Goal: Entertainment & Leisure: Consume media (video, audio)

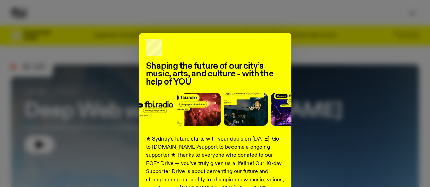
click at [300, 49] on div "Shaping the future of our city’s music, arts, and culture - with the help of YO…" at bounding box center [215, 172] width 408 height 279
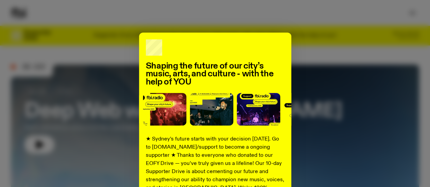
click at [300, 49] on div "Shaping the future of our city’s music, arts, and culture - with the help of YO…" at bounding box center [215, 172] width 408 height 279
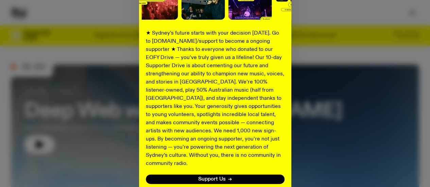
scroll to position [130, 0]
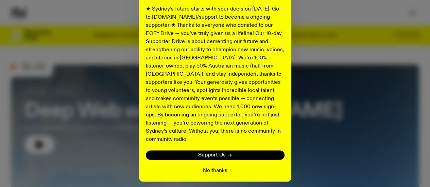
click at [216, 167] on button "No thanks" at bounding box center [215, 171] width 24 height 8
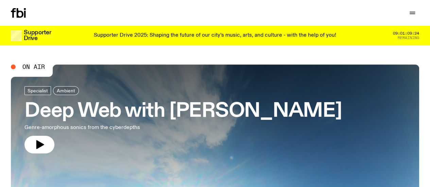
click at [0, 0] on link "Schedule" at bounding box center [0, 0] width 0 height 0
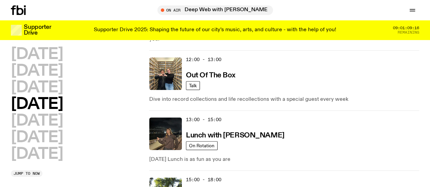
scroll to position [205, 0]
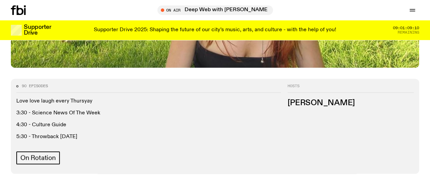
scroll to position [251, 0]
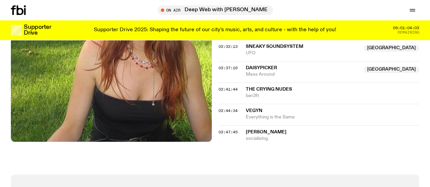
scroll to position [1078, 0]
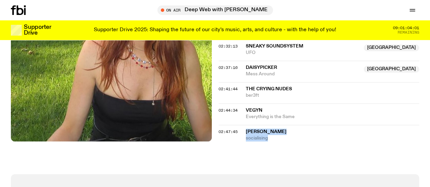
drag, startPoint x: 286, startPoint y: 130, endPoint x: 240, endPoint y: 119, distance: 47.0
click at [240, 125] on div "02:47:45 [PERSON_NAME] socialising" at bounding box center [319, 133] width 201 height 17
copy div "[PERSON_NAME] socialising"
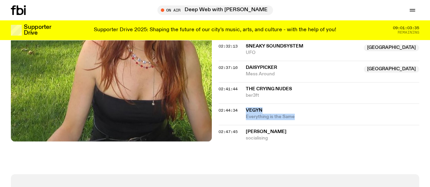
drag, startPoint x: 311, startPoint y: 110, endPoint x: 241, endPoint y: 102, distance: 70.5
click at [241, 104] on div "02:44:34 Vegyn Everything is the Same" at bounding box center [319, 114] width 201 height 21
click at [253, 108] on span "Vegyn" at bounding box center [254, 110] width 17 height 5
click at [256, 87] on span "The Crying Nudes" at bounding box center [269, 89] width 46 height 5
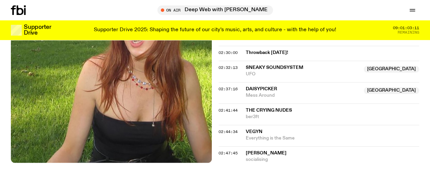
scroll to position [1055, 0]
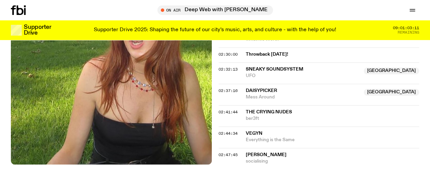
click at [263, 94] on span "Mess Around" at bounding box center [303, 97] width 114 height 6
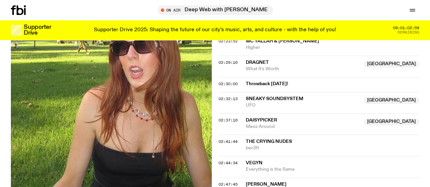
scroll to position [1025, 0]
click at [263, 97] on span "Sneaky Soundsystem" at bounding box center [274, 99] width 57 height 5
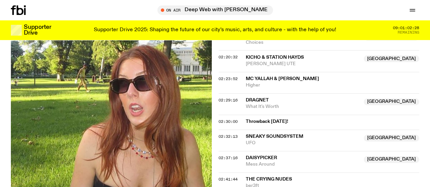
scroll to position [987, 0]
click at [259, 94] on div "02:29:16 Dragnet Australia What It's Worth [GEOGRAPHIC_DATA]" at bounding box center [319, 104] width 201 height 21
click at [254, 98] on span "Dragnet" at bounding box center [257, 100] width 23 height 5
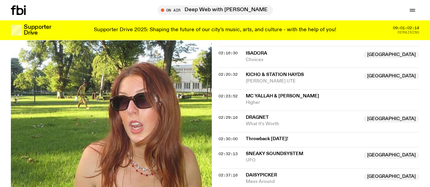
click at [264, 94] on span "MC Yallah & [PERSON_NAME]" at bounding box center [282, 96] width 73 height 5
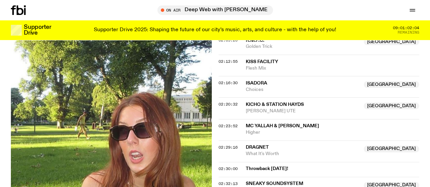
click at [263, 102] on span "KICHO & Station Hayds" at bounding box center [275, 104] width 58 height 5
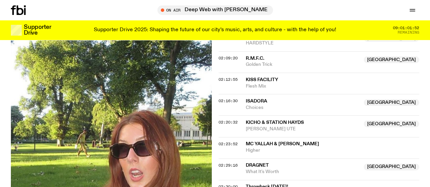
scroll to position [921, 0]
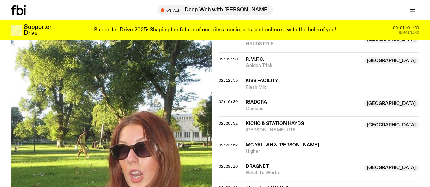
click at [257, 100] on span "Isadora" at bounding box center [256, 102] width 21 height 5
click at [261, 84] on span "Flesh Mix" at bounding box center [333, 87] width 174 height 6
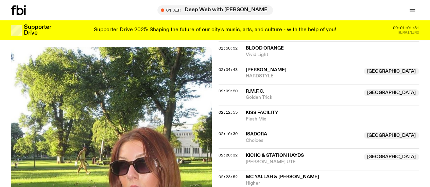
scroll to position [887, 0]
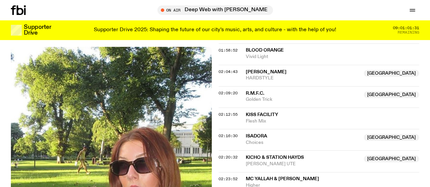
click at [255, 91] on span "R.M.F.C." at bounding box center [255, 93] width 19 height 5
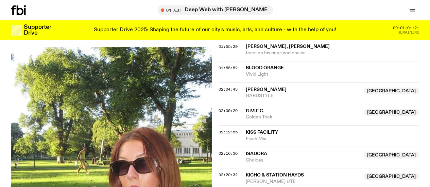
click at [261, 87] on span "[PERSON_NAME]" at bounding box center [266, 89] width 41 height 5
click at [259, 61] on div "01:58:52 Blood Orange Vivid Light" at bounding box center [319, 71] width 201 height 21
click at [257, 66] on span "Blood Orange" at bounding box center [265, 68] width 38 height 5
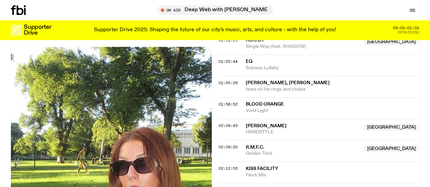
scroll to position [833, 0]
click at [274, 81] on span "[PERSON_NAME], [PERSON_NAME]" at bounding box center [288, 83] width 84 height 5
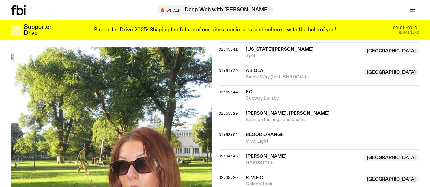
scroll to position [802, 0]
click at [252, 96] on span "Subway Lullaby" at bounding box center [333, 99] width 174 height 6
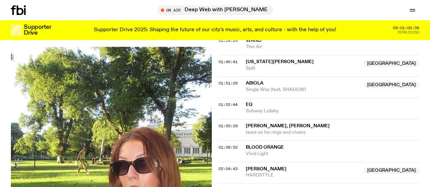
scroll to position [789, 0]
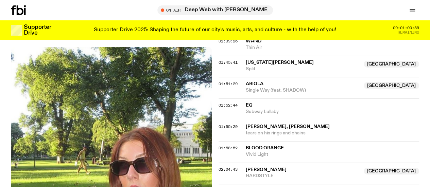
click at [254, 77] on div "01:51:29 Abiola Australia Single Way (feat. SHADOW) [GEOGRAPHIC_DATA]" at bounding box center [319, 87] width 201 height 21
click at [253, 82] on span "Abiola" at bounding box center [255, 84] width 18 height 5
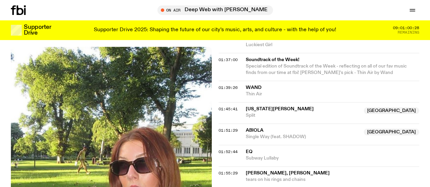
scroll to position [742, 0]
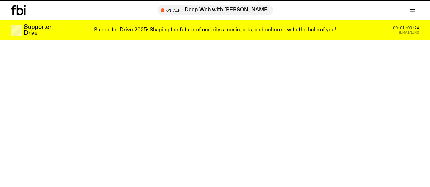
scroll to position [251, 0]
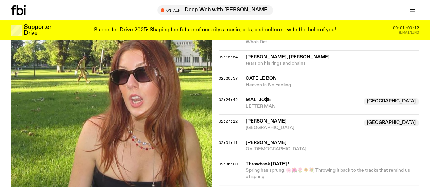
scroll to position [1056, 0]
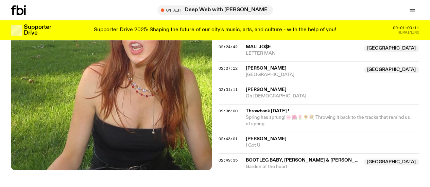
click at [292, 72] on span "[GEOGRAPHIC_DATA]" at bounding box center [303, 75] width 114 height 6
click at [292, 65] on div "Copied" at bounding box center [303, 71] width 114 height 13
click at [252, 137] on span "[PERSON_NAME]" at bounding box center [266, 139] width 41 height 5
click at [255, 158] on span "Bootleg Baby, [PERSON_NAME] & [PERSON_NAME]" at bounding box center [308, 160] width 125 height 5
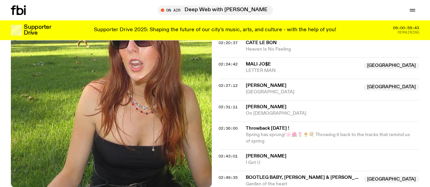
click at [260, 105] on span "[PERSON_NAME]" at bounding box center [266, 107] width 41 height 5
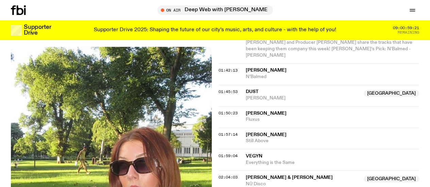
scroll to position [797, 0]
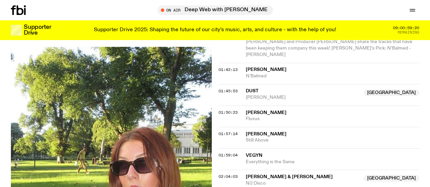
click at [261, 67] on span "[PERSON_NAME]" at bounding box center [266, 69] width 41 height 5
click at [249, 88] on span "dust" at bounding box center [303, 91] width 114 height 6
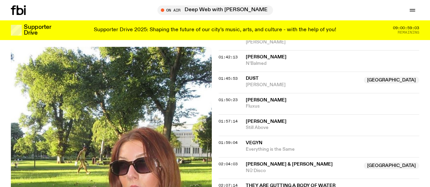
scroll to position [810, 0]
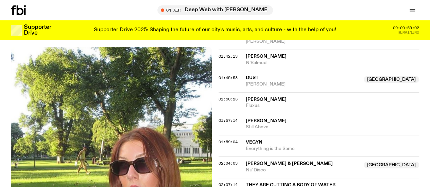
click at [260, 97] on span "[PERSON_NAME]" at bounding box center [333, 100] width 174 height 6
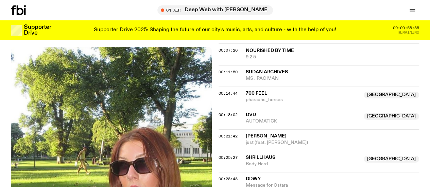
scroll to position [248, 0]
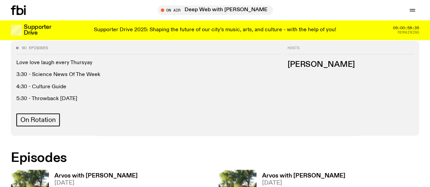
scroll to position [294, 0]
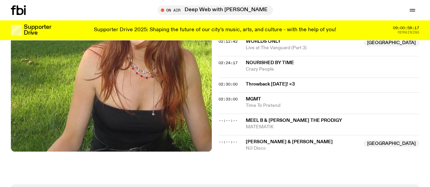
scroll to position [857, 0]
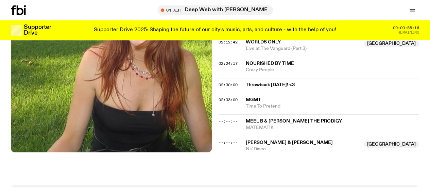
click at [255, 102] on span "MGMT" at bounding box center [253, 100] width 15 height 5
click at [260, 131] on span "MATEMATIK" at bounding box center [333, 128] width 174 height 6
click at [265, 145] on span "[PERSON_NAME] & [PERSON_NAME]" at bounding box center [289, 142] width 87 height 5
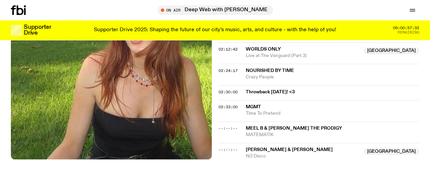
scroll to position [850, 0]
click at [256, 153] on span "[PERSON_NAME] & [PERSON_NAME]" at bounding box center [289, 150] width 87 height 5
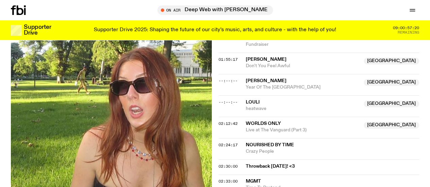
scroll to position [774, 0]
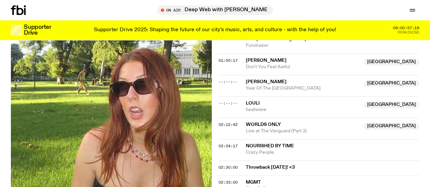
click at [267, 85] on span "[PERSON_NAME]" at bounding box center [303, 82] width 114 height 6
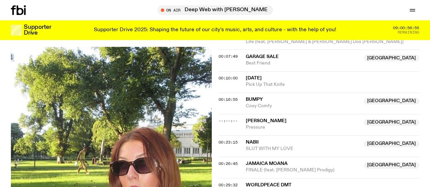
scroll to position [242, 0]
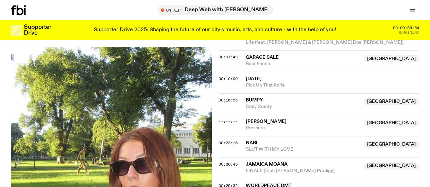
click at [256, 103] on span "Bumpy" at bounding box center [254, 100] width 17 height 5
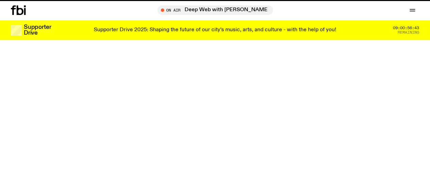
scroll to position [294, 0]
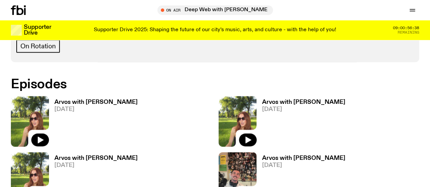
scroll to position [368, 0]
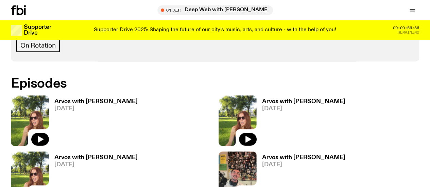
click at [262, 162] on span "[DATE]" at bounding box center [303, 165] width 83 height 6
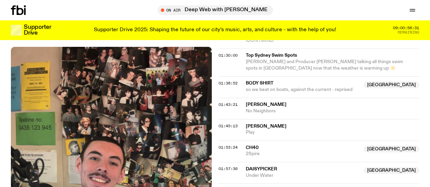
scroll to position [672, 0]
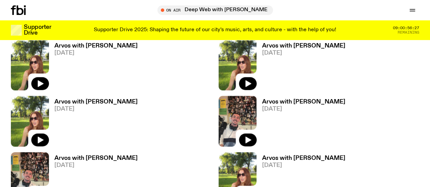
scroll to position [424, 0]
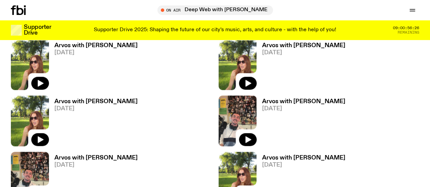
click at [262, 162] on span "[DATE]" at bounding box center [303, 165] width 83 height 6
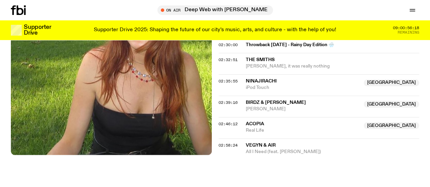
scroll to position [917, 0]
click at [258, 91] on span "iPod Touch" at bounding box center [303, 87] width 114 height 6
click at [262, 105] on span "Birdz & [PERSON_NAME]" at bounding box center [276, 102] width 60 height 5
click at [255, 126] on span "Acopia" at bounding box center [255, 123] width 18 height 5
click at [264, 148] on span "Vegyn & Air" at bounding box center [261, 145] width 30 height 5
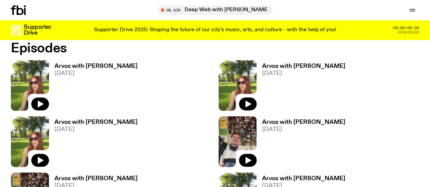
scroll to position [403, 0]
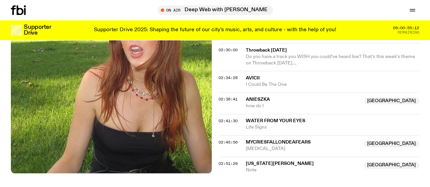
scroll to position [933, 0]
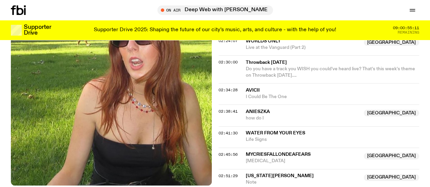
click at [254, 90] on span "Avicii" at bounding box center [253, 90] width 14 height 5
click at [260, 115] on span "how do I" at bounding box center [303, 118] width 114 height 6
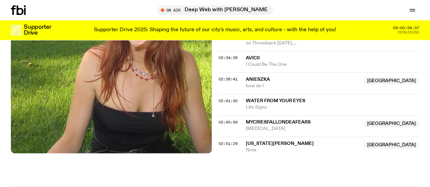
scroll to position [966, 0]
click at [274, 105] on span "Life Signs" at bounding box center [333, 107] width 174 height 6
click at [281, 120] on span "mycriesfallondeafears" at bounding box center [278, 122] width 65 height 5
click at [269, 141] on span "[US_STATE][PERSON_NAME]" at bounding box center [280, 143] width 68 height 5
click at [0, 0] on link "Volunteer" at bounding box center [0, 0] width 0 height 0
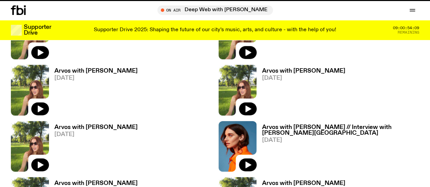
scroll to position [403, 0]
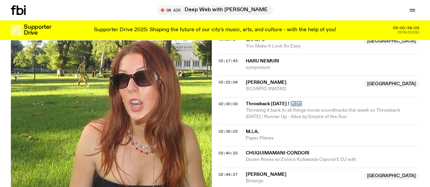
scroll to position [855, 0]
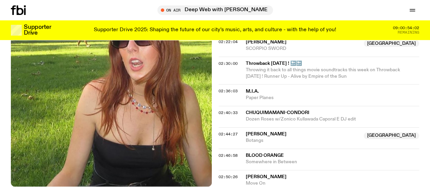
click at [253, 89] on span "M.I.A." at bounding box center [252, 91] width 13 height 5
click at [255, 175] on span "[PERSON_NAME]" at bounding box center [266, 177] width 41 height 5
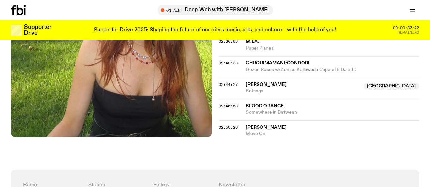
scroll to position [906, 0]
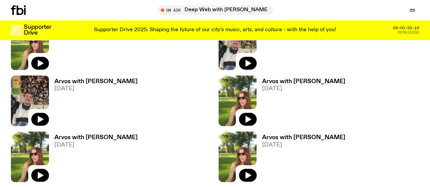
scroll to position [468, 0]
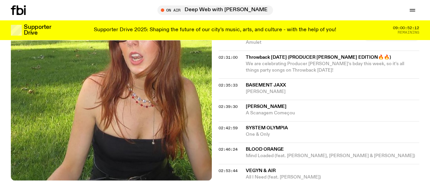
scroll to position [975, 0]
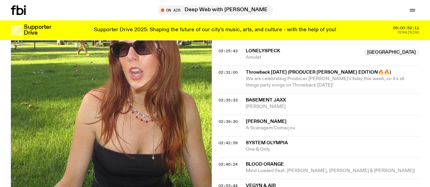
click at [257, 101] on span "Basement Jaxx" at bounding box center [333, 100] width 174 height 6
click at [261, 119] on span "[PERSON_NAME]" at bounding box center [266, 121] width 41 height 5
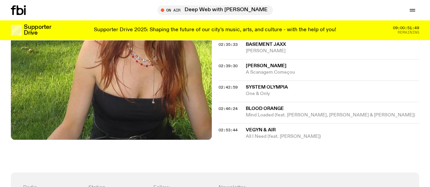
scroll to position [1031, 0]
click at [258, 85] on span "System Olympia" at bounding box center [267, 87] width 42 height 5
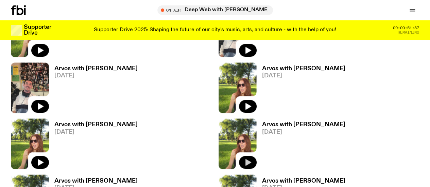
scroll to position [514, 0]
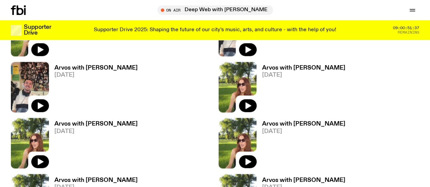
click at [262, 185] on span "[DATE]" at bounding box center [303, 188] width 83 height 6
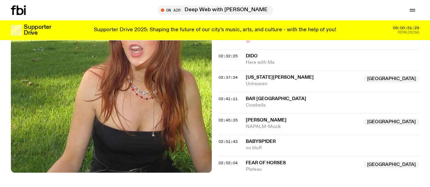
scroll to position [1047, 0]
click at [255, 101] on span "bar [GEOGRAPHIC_DATA]" at bounding box center [276, 98] width 61 height 5
click at [266, 122] on span "[PERSON_NAME]" at bounding box center [266, 120] width 41 height 5
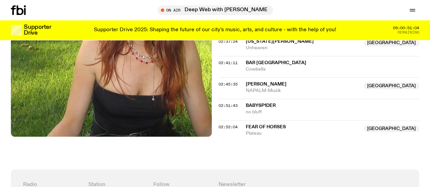
scroll to position [1083, 0]
click at [263, 86] on span "[PERSON_NAME]" at bounding box center [266, 84] width 41 height 5
click at [276, 107] on span "BABYSP1DER" at bounding box center [261, 105] width 30 height 5
click at [257, 130] on span "Fear of Horses" at bounding box center [303, 127] width 114 height 6
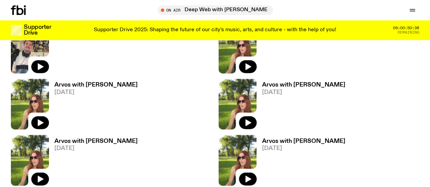
scroll to position [554, 0]
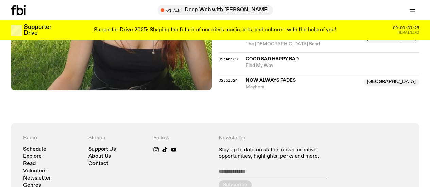
scroll to position [1159, 0]
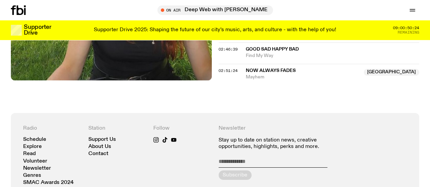
click at [257, 73] on span "Now Always Fades" at bounding box center [271, 70] width 50 height 5
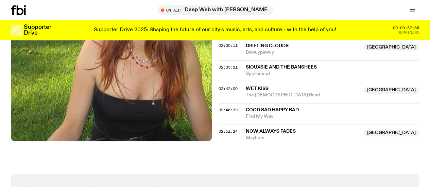
scroll to position [1096, 0]
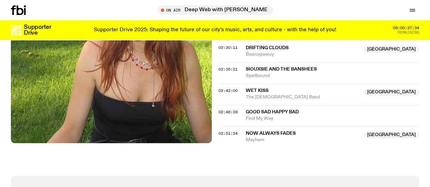
click at [256, 141] on span "Mayhem" at bounding box center [303, 140] width 114 height 6
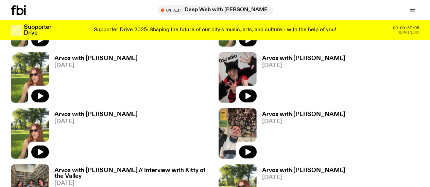
scroll to position [693, 0]
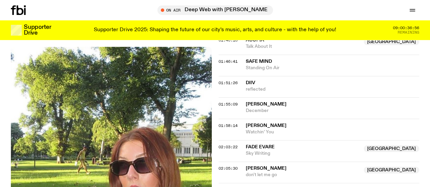
scroll to position [818, 0]
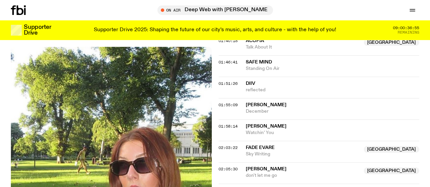
click at [257, 87] on span "DIIV" at bounding box center [333, 84] width 174 height 6
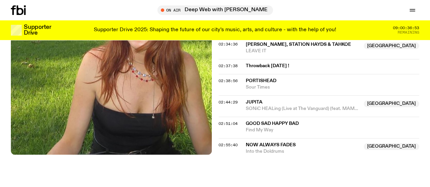
scroll to position [1049, 0]
click at [257, 84] on span "Portishead" at bounding box center [261, 81] width 31 height 5
click at [260, 105] on span "JUPiTA" at bounding box center [254, 102] width 17 height 5
click at [271, 134] on span "Find My Way" at bounding box center [333, 130] width 174 height 6
click at [277, 149] on span "Now Always Fades" at bounding box center [303, 145] width 114 height 6
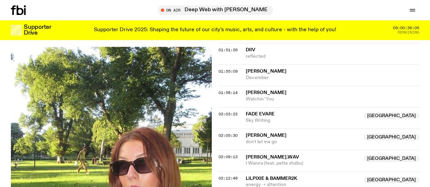
scroll to position [846, 0]
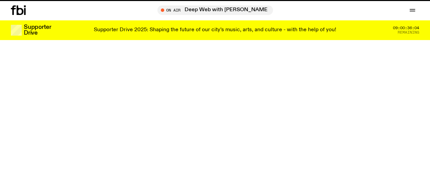
scroll to position [693, 0]
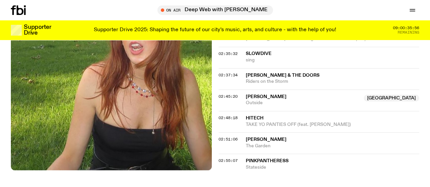
scroll to position [983, 0]
click at [259, 78] on span "Riders on the Storm" at bounding box center [333, 81] width 174 height 6
click at [260, 96] on span "[PERSON_NAME]" at bounding box center [266, 96] width 41 height 5
click at [258, 116] on span "HiTech" at bounding box center [255, 118] width 18 height 5
click at [257, 143] on span "The Garden" at bounding box center [333, 146] width 174 height 6
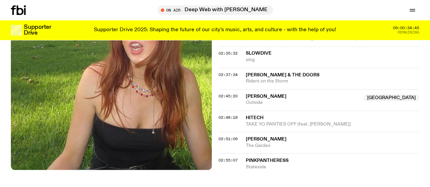
click at [260, 160] on span "PinkPantheress" at bounding box center [267, 160] width 43 height 5
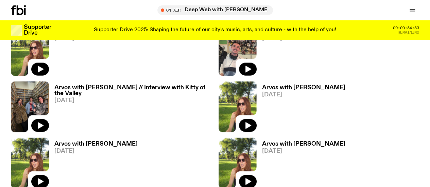
scroll to position [779, 0]
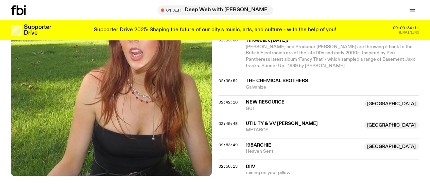
scroll to position [1110, 0]
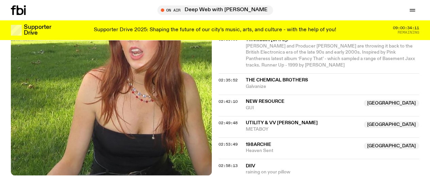
click at [260, 78] on span "The Chemical Brothers" at bounding box center [277, 80] width 62 height 5
click at [247, 105] on span "GUI" at bounding box center [303, 108] width 114 height 6
click at [258, 126] on span "METABOY" at bounding box center [303, 129] width 114 height 6
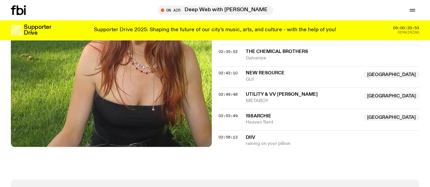
scroll to position [1139, 0]
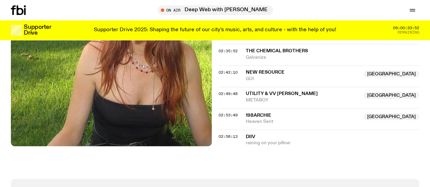
click at [259, 130] on div "02:58:13 DIIV raining on your pillow" at bounding box center [319, 138] width 201 height 17
click at [249, 135] on span "DIIV" at bounding box center [251, 137] width 10 height 5
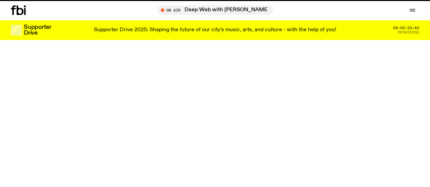
scroll to position [779, 0]
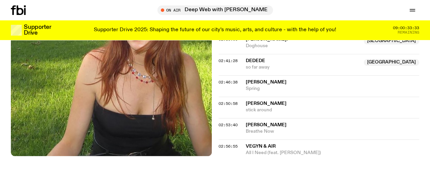
scroll to position [1162, 0]
